Goal: Navigation & Orientation: Find specific page/section

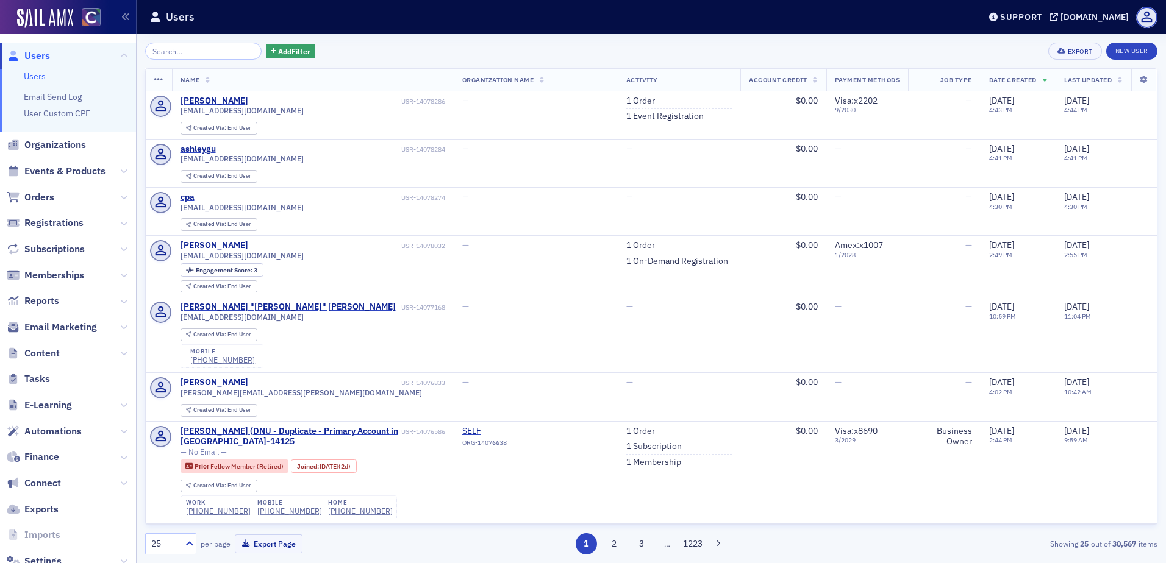
click at [56, 194] on span "Orders" at bounding box center [68, 197] width 136 height 26
click at [120, 199] on icon at bounding box center [123, 197] width 7 height 7
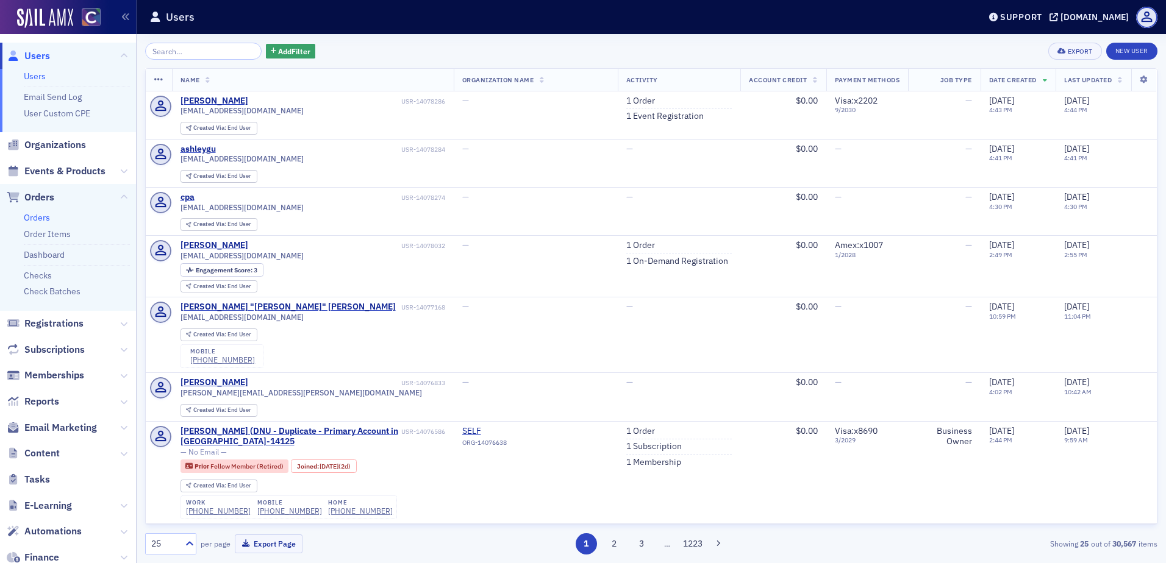
click at [36, 217] on link "Orders" at bounding box center [37, 217] width 26 height 11
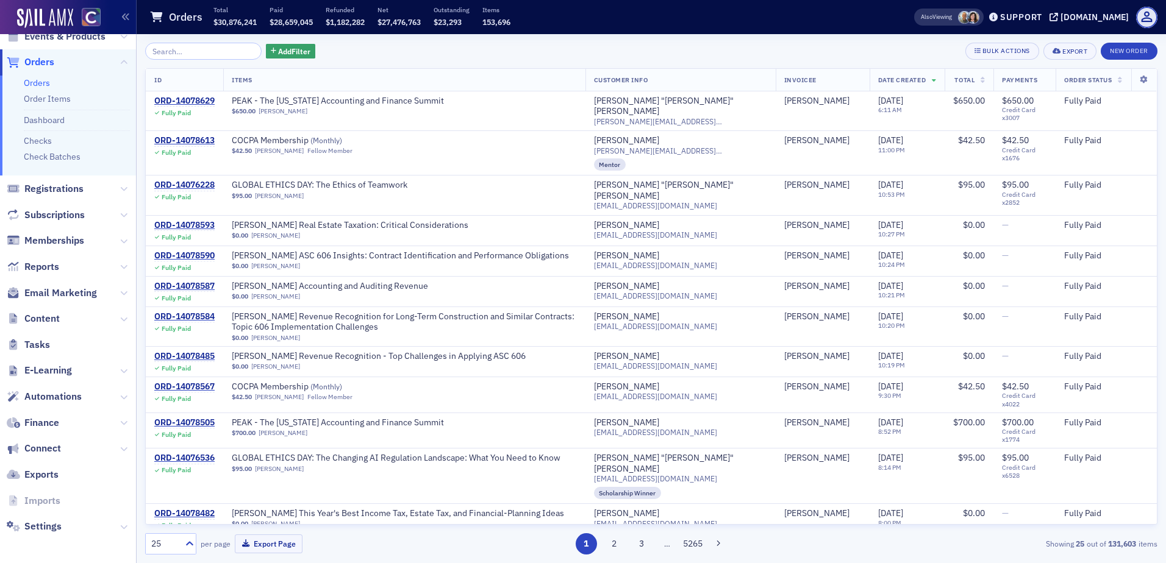
scroll to position [74, 0]
click at [120, 267] on icon at bounding box center [123, 264] width 7 height 7
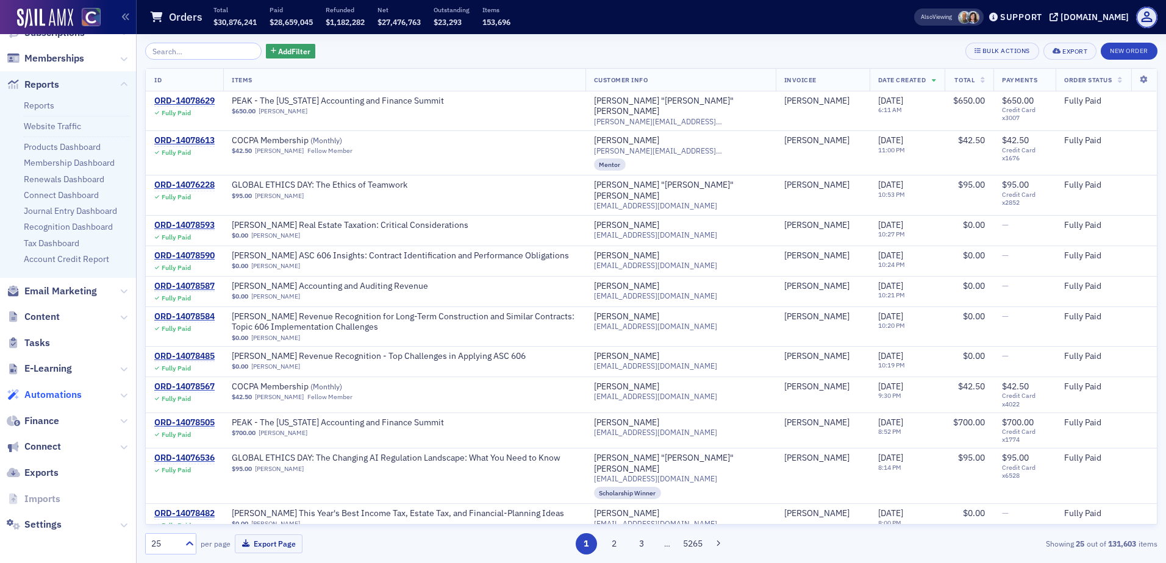
scroll to position [254, 0]
click at [43, 101] on link "Reports" at bounding box center [39, 104] width 30 height 11
